Goal: Find specific page/section: Find specific page/section

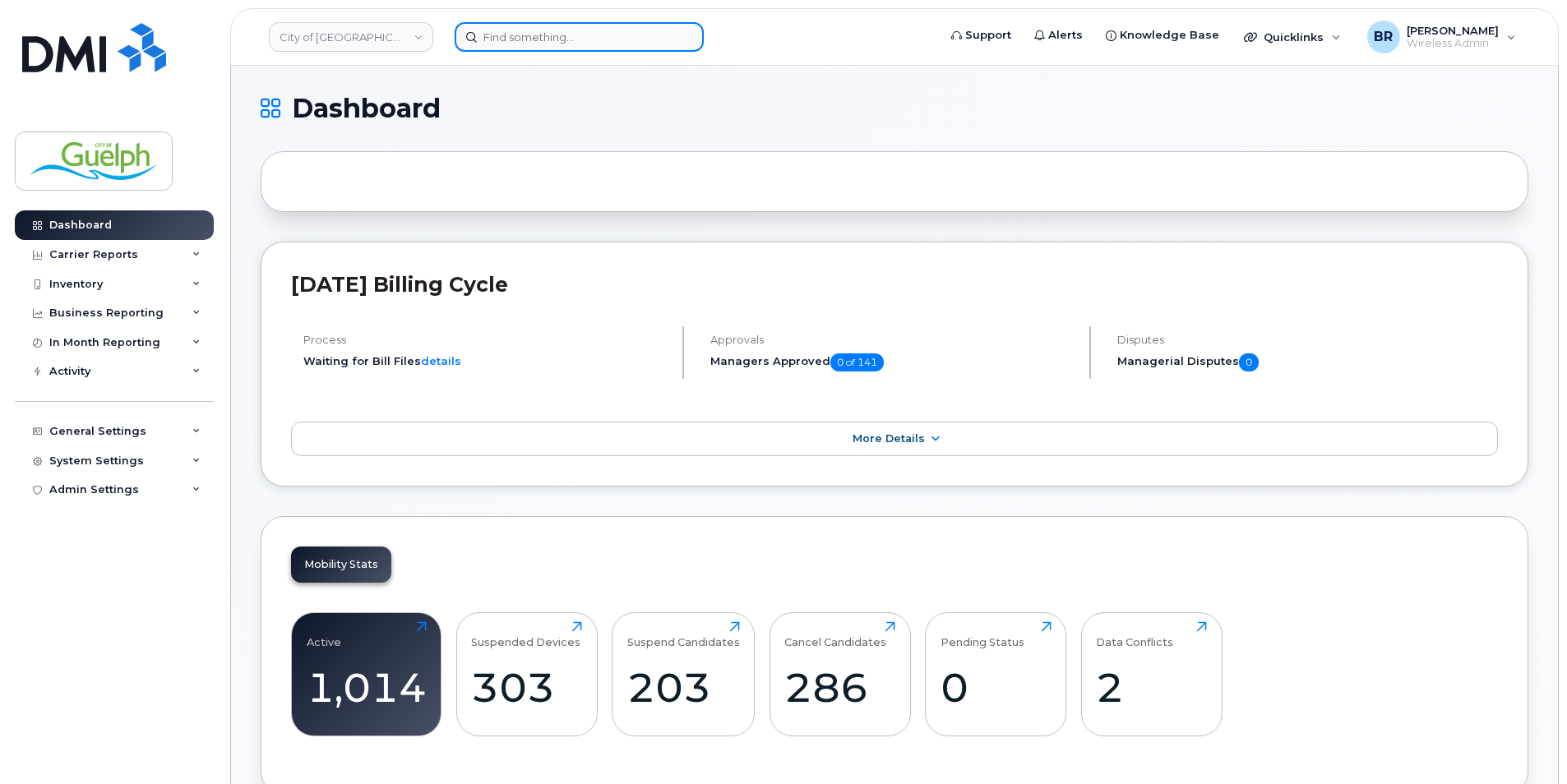
click at [573, 34] on input at bounding box center [579, 37] width 249 height 29
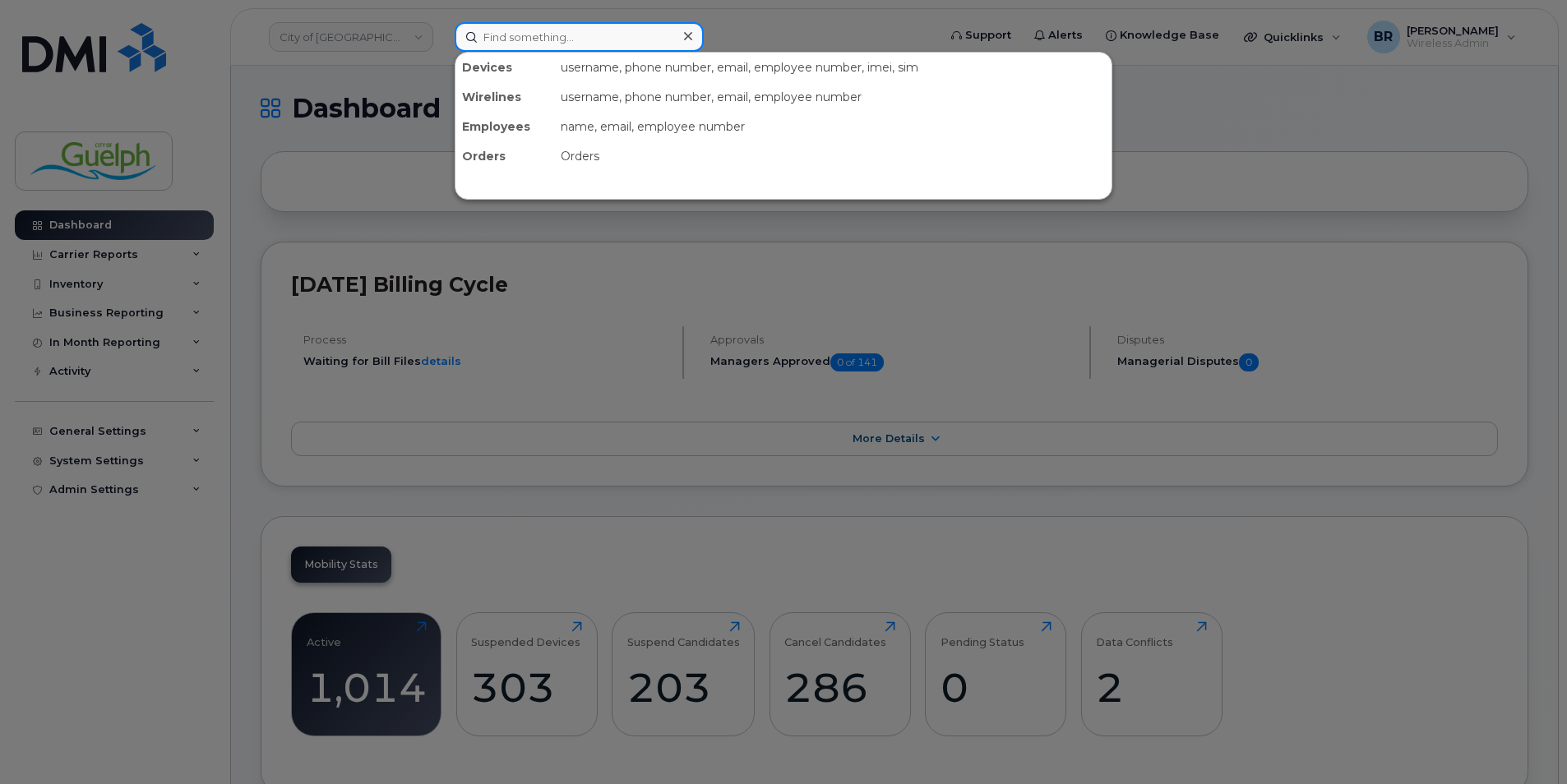
paste input "5198319276"
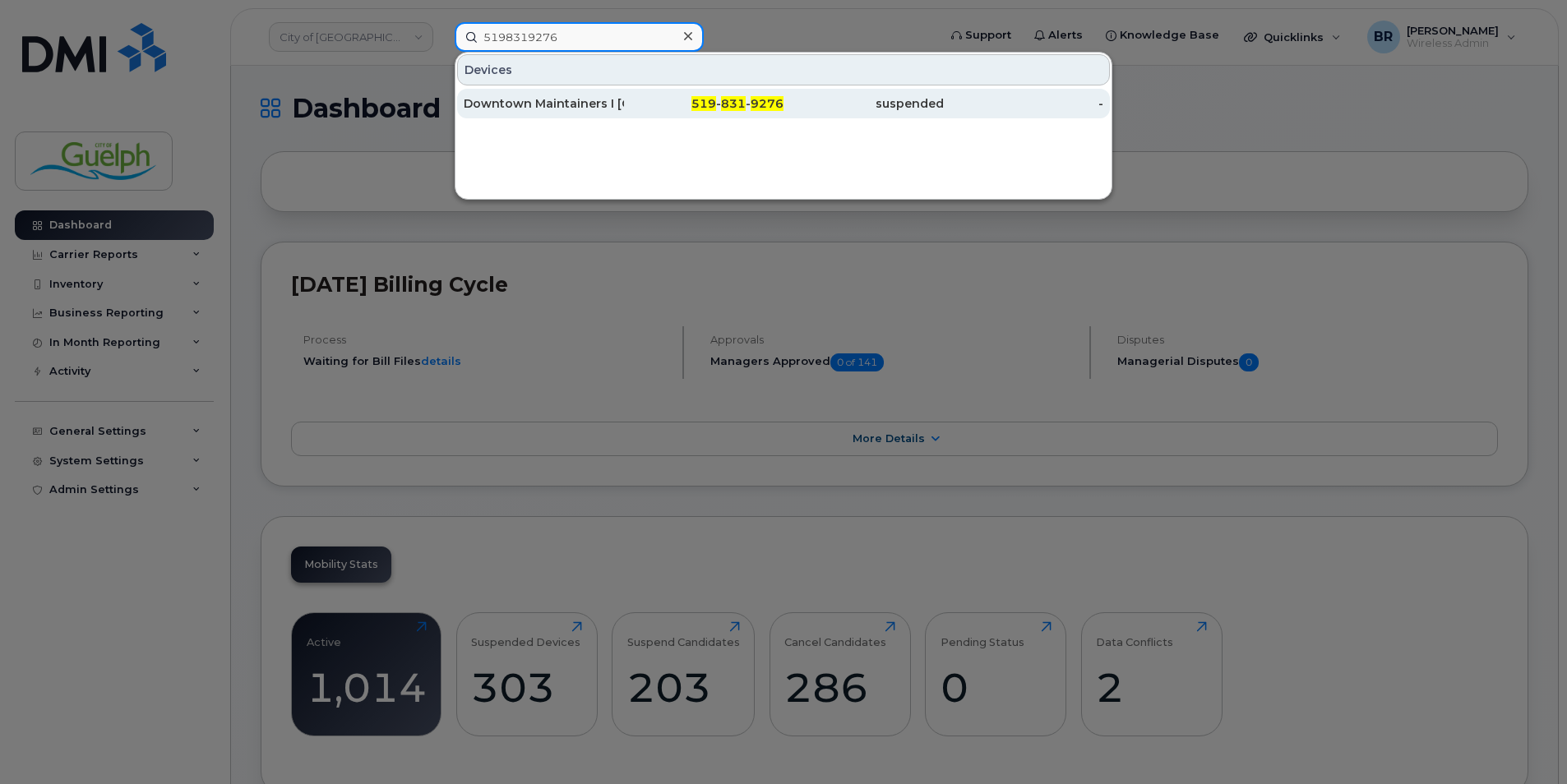
type input "5198319276"
click at [693, 100] on div "519 - 831 - 9276" at bounding box center [704, 103] width 161 height 16
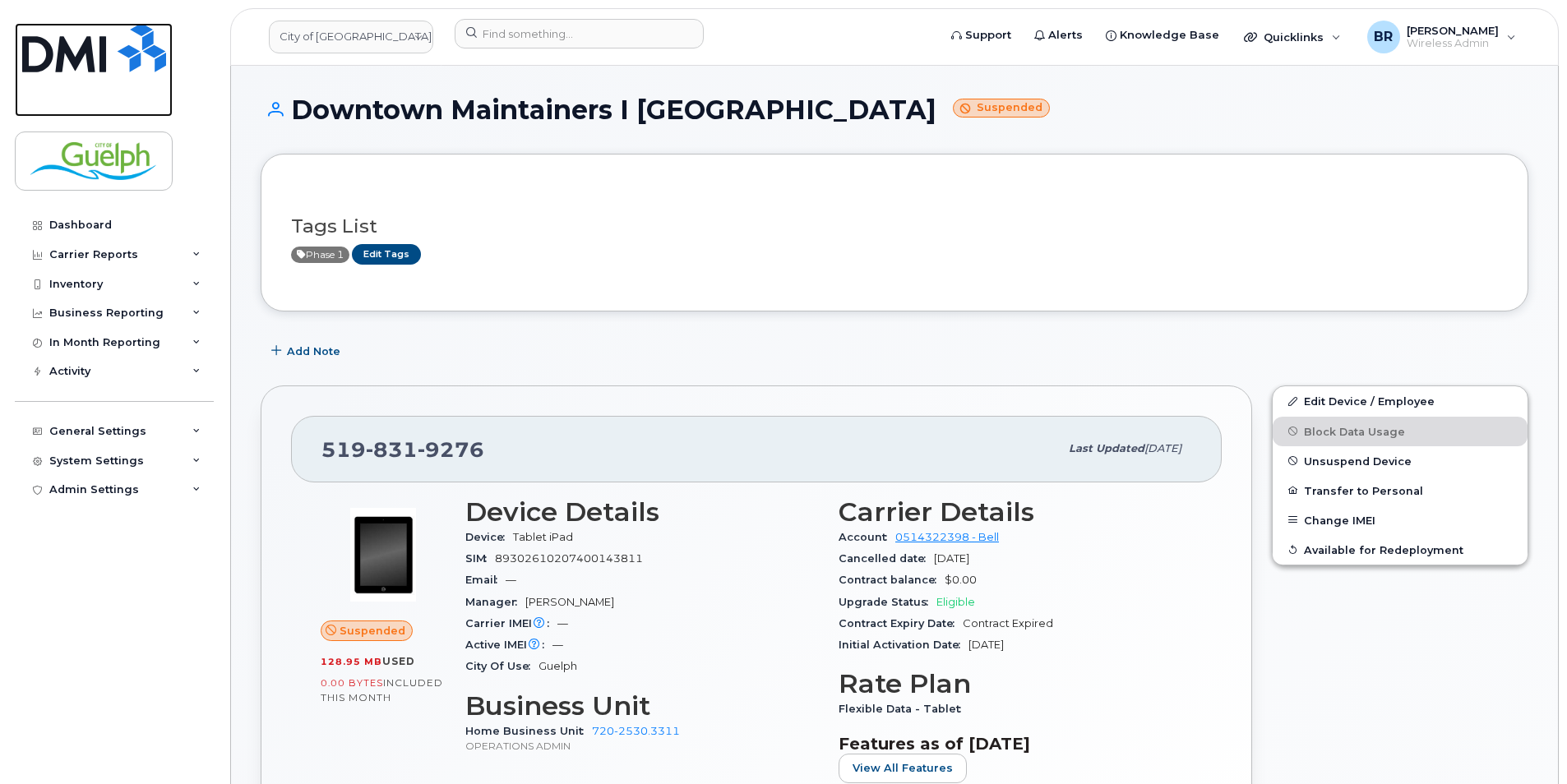
click at [47, 34] on img at bounding box center [94, 47] width 143 height 49
